Goal: Information Seeking & Learning: Understand process/instructions

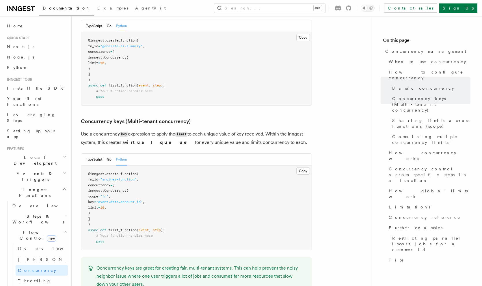
scroll to position [441, 0]
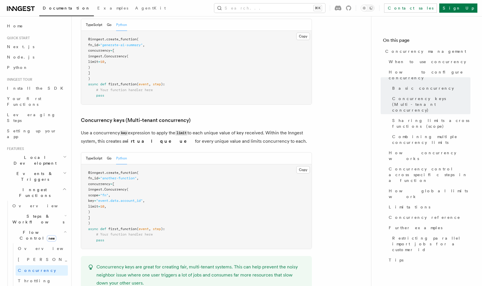
drag, startPoint x: 96, startPoint y: 160, endPoint x: 102, endPoint y: 192, distance: 32.3
click at [102, 192] on pre "@inngest . create_function ( fn_id = "another-function" , concurrency = [ innge…" at bounding box center [196, 206] width 230 height 85
copy code "concurrency = [ inngest. Concurrency ( scope = "fn" , key = "event.data.account…"
click at [38, 276] on link "Throttling" at bounding box center [42, 281] width 52 height 10
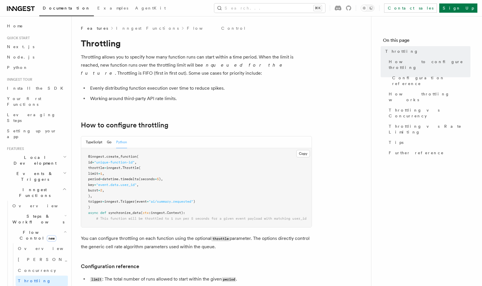
click at [38, 286] on span "Rate limiting" at bounding box center [42, 292] width 49 height 6
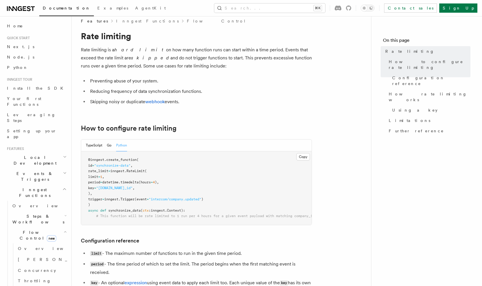
scroll to position [1, 0]
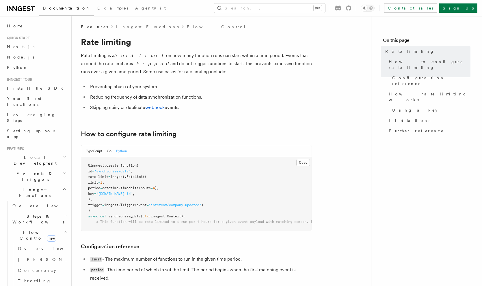
drag, startPoint x: 97, startPoint y: 200, endPoint x: 92, endPoint y: 178, distance: 21.8
click at [92, 178] on pre "@inngest . create_function ( id = "synchronize-data" , rate_limit = inngest. Ra…" at bounding box center [196, 194] width 230 height 74
copy code "rate_limit = inngest. RateLimit ( limit = 1 , period = datetime. timedelta (hou…"
